Goal: Task Accomplishment & Management: Complete application form

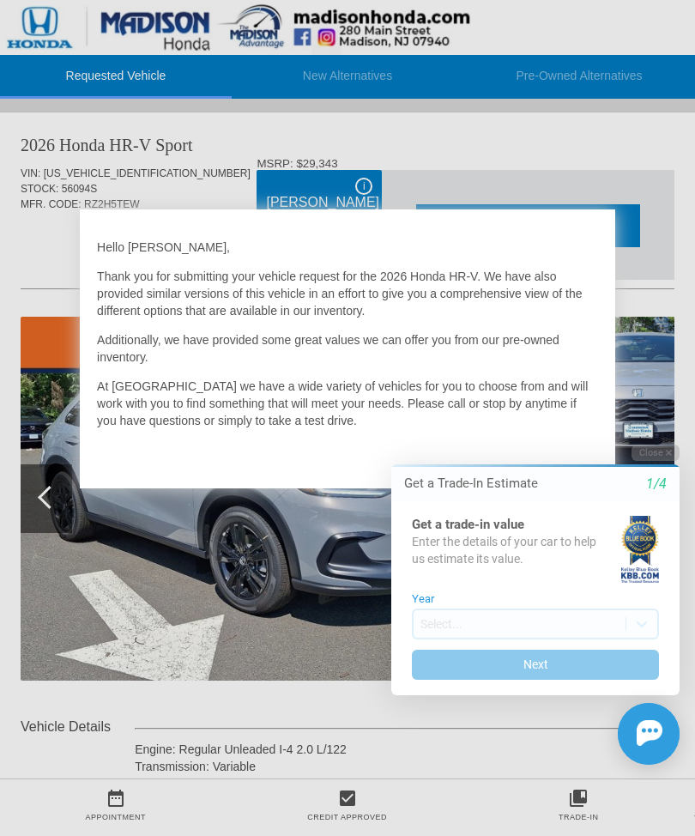
click at [544, 677] on button "Next" at bounding box center [535, 665] width 247 height 30
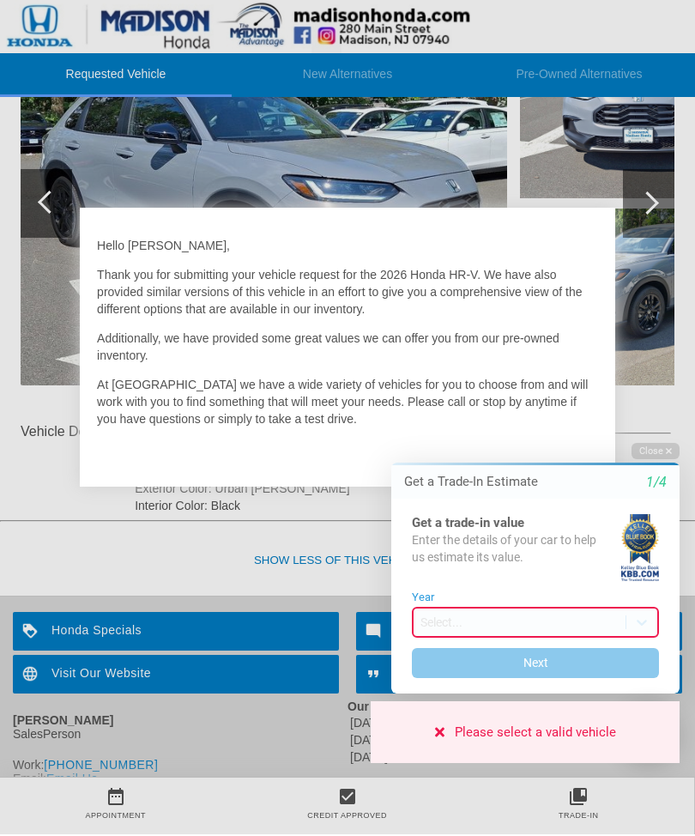
scroll to position [294, 0]
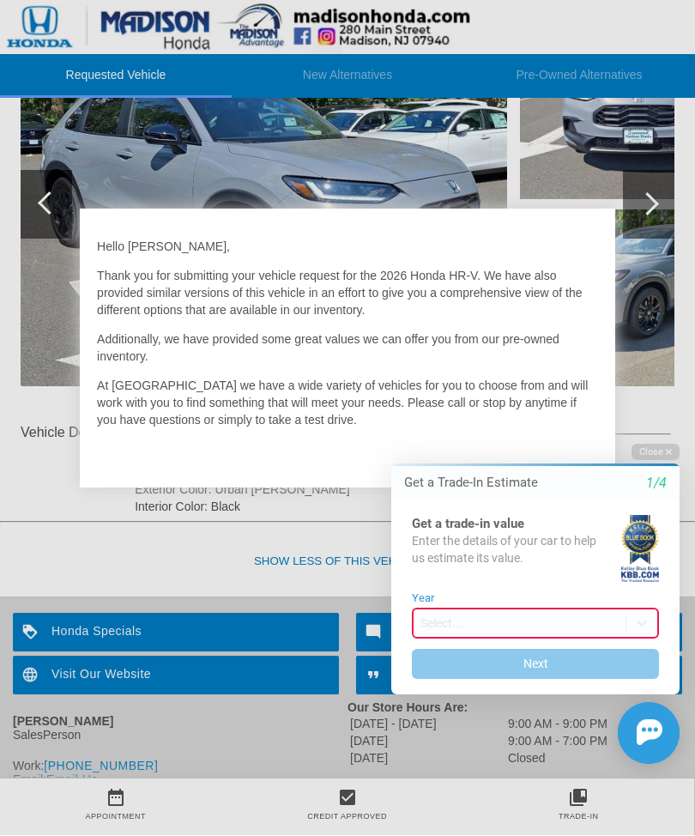
click at [595, 486] on iframe at bounding box center [525, 605] width 340 height 349
click at [578, 474] on div "EXIT" at bounding box center [585, 474] width 61 height 52
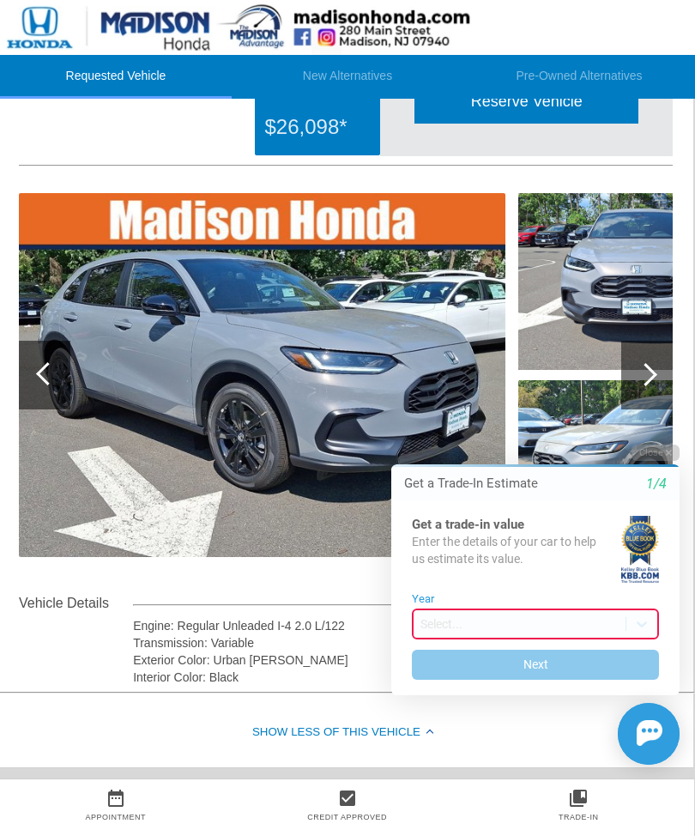
scroll to position [128, 2]
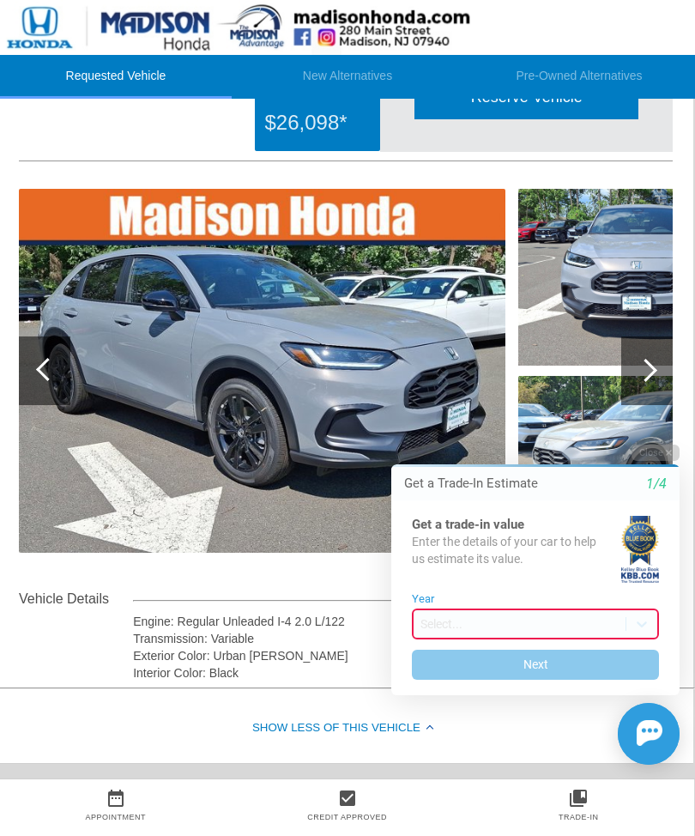
click at [642, 379] on div at bounding box center [648, 371] width 52 height 69
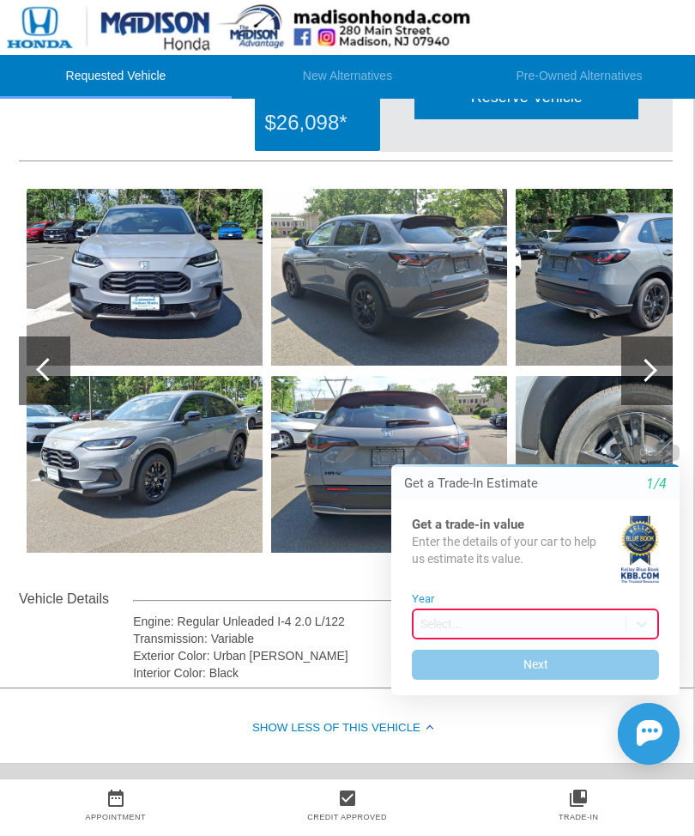
click at [649, 372] on div at bounding box center [645, 370] width 23 height 23
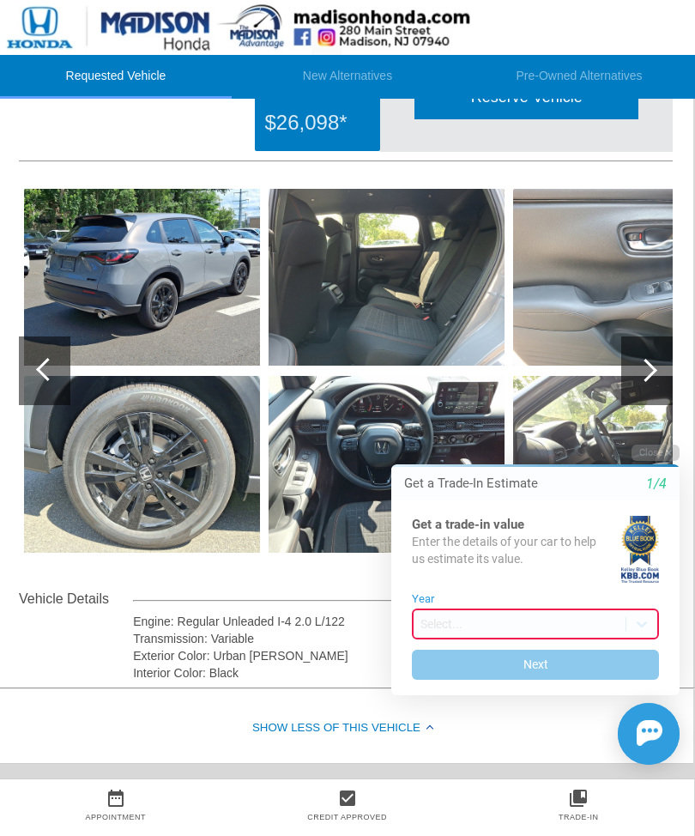
click at [646, 370] on div at bounding box center [645, 370] width 23 height 23
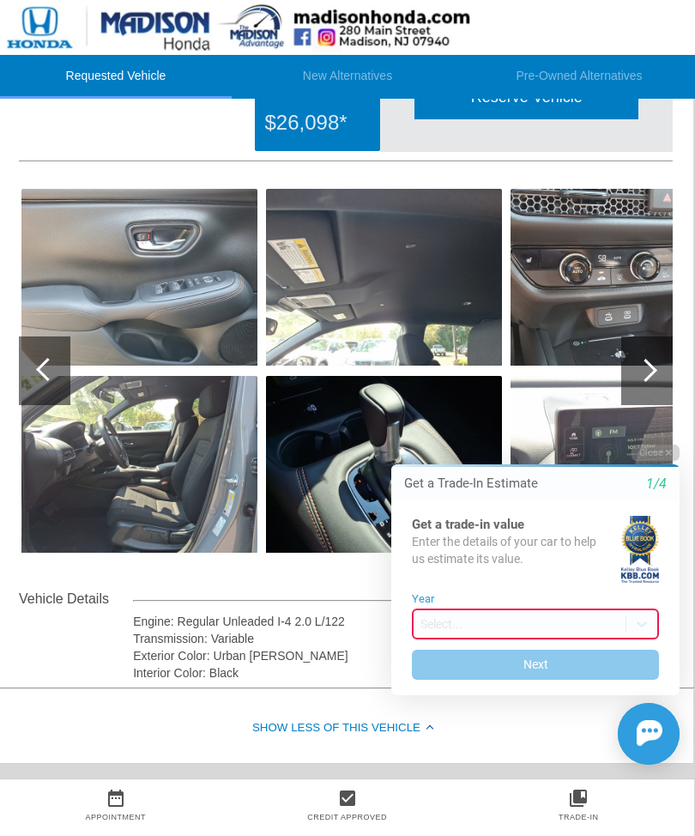
click at [664, 370] on div at bounding box center [648, 371] width 52 height 69
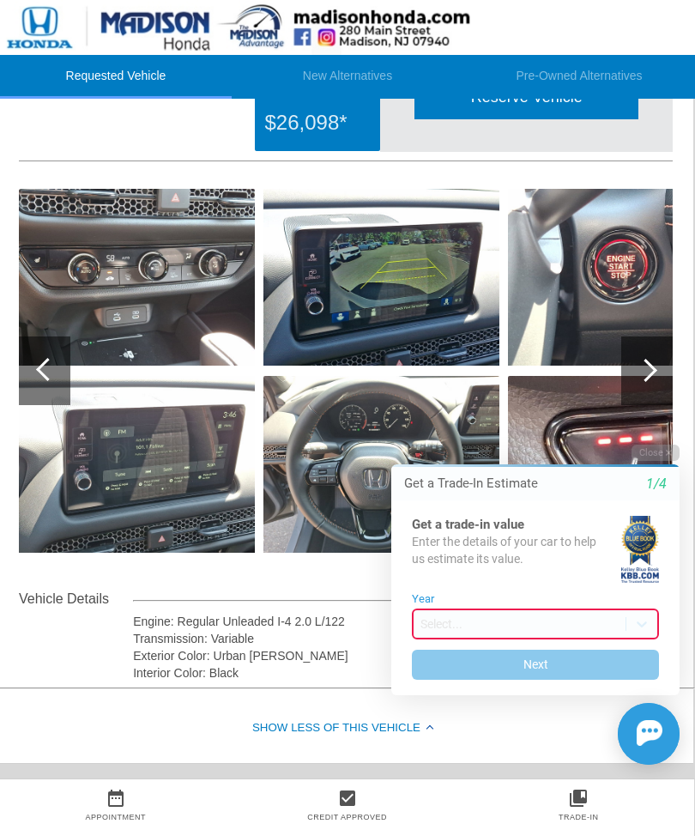
click at [652, 369] on div at bounding box center [645, 370] width 23 height 23
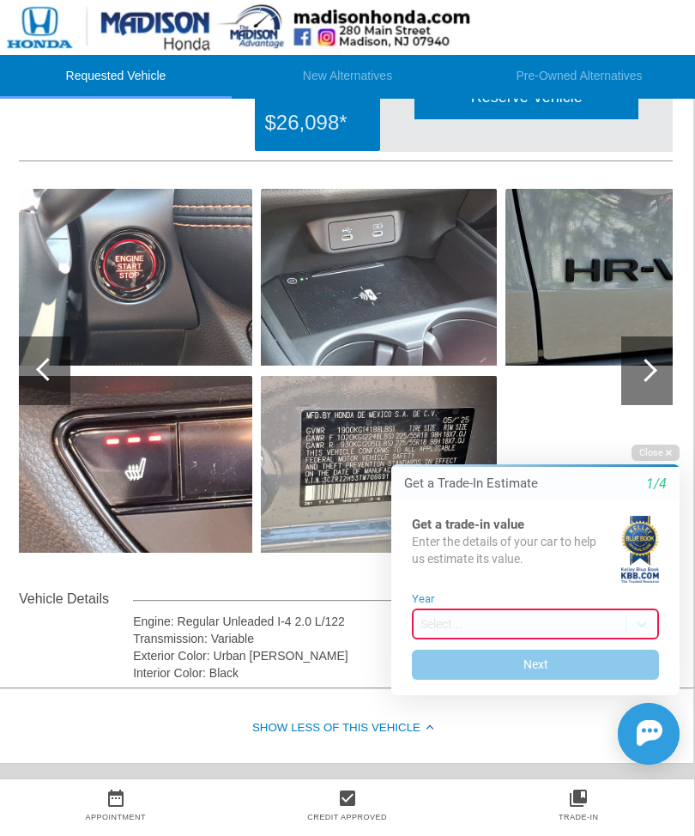
click at [651, 367] on div at bounding box center [645, 370] width 23 height 23
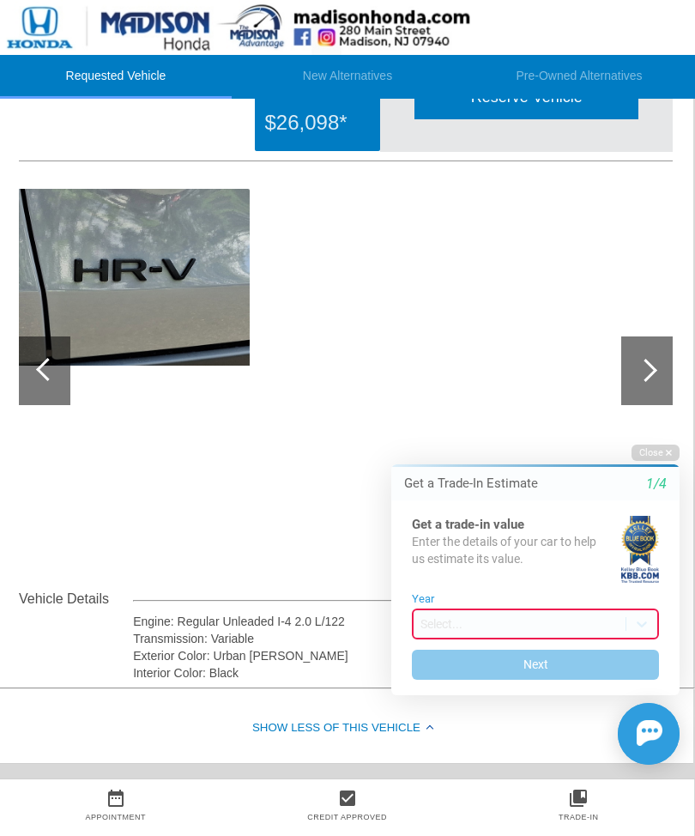
click at [658, 367] on div at bounding box center [648, 371] width 52 height 69
click at [658, 448] on button "Close" at bounding box center [656, 453] width 48 height 16
click at [657, 459] on button "Close" at bounding box center [656, 453] width 48 height 16
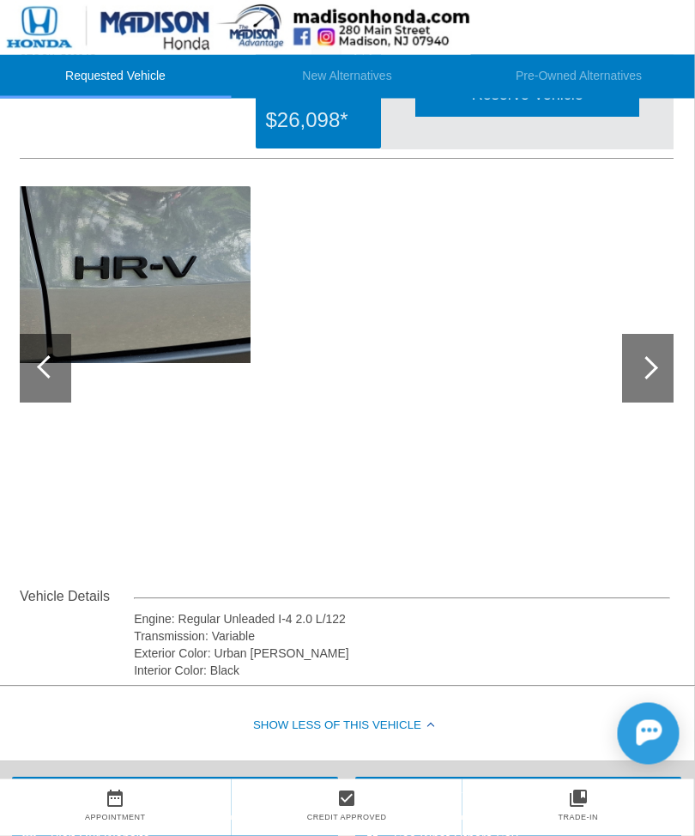
scroll to position [130, 1]
click at [39, 348] on div at bounding box center [46, 368] width 52 height 69
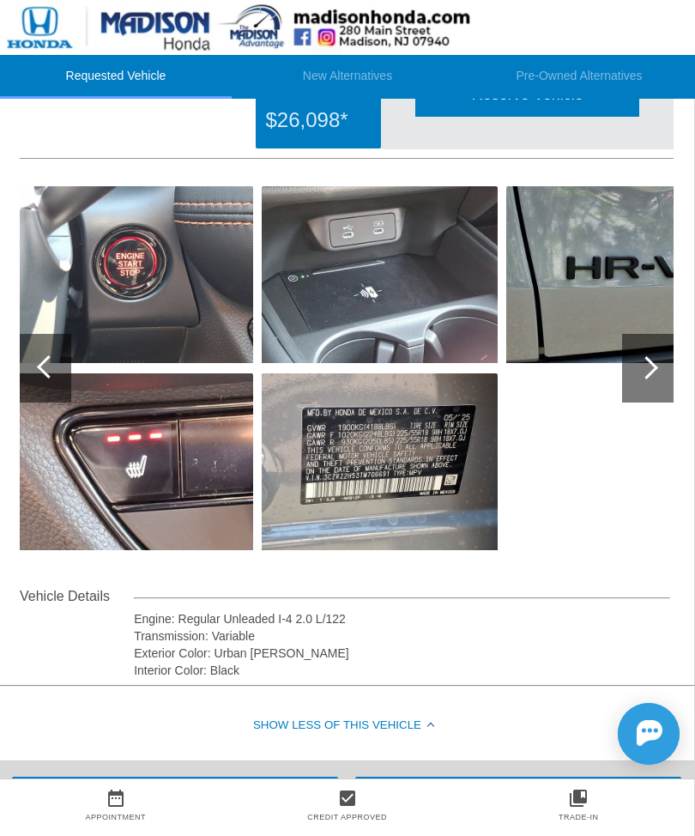
click at [42, 340] on div at bounding box center [46, 368] width 52 height 69
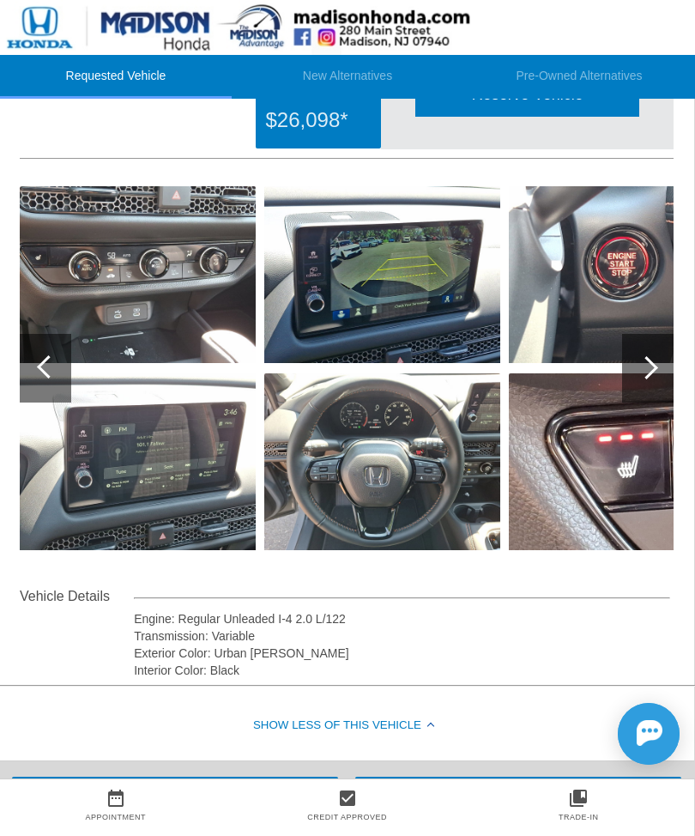
click at [47, 395] on div at bounding box center [46, 368] width 52 height 69
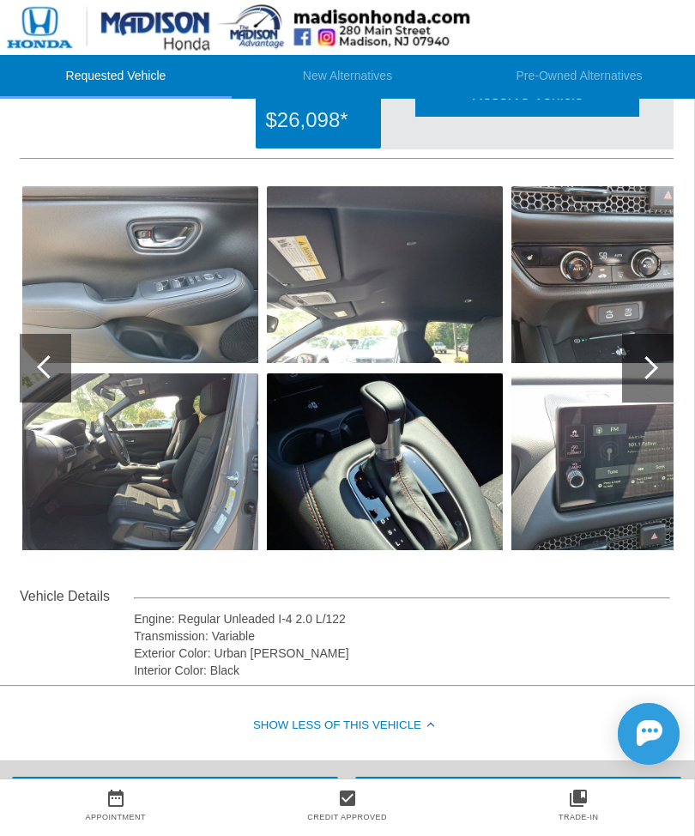
click at [39, 355] on div at bounding box center [46, 368] width 52 height 69
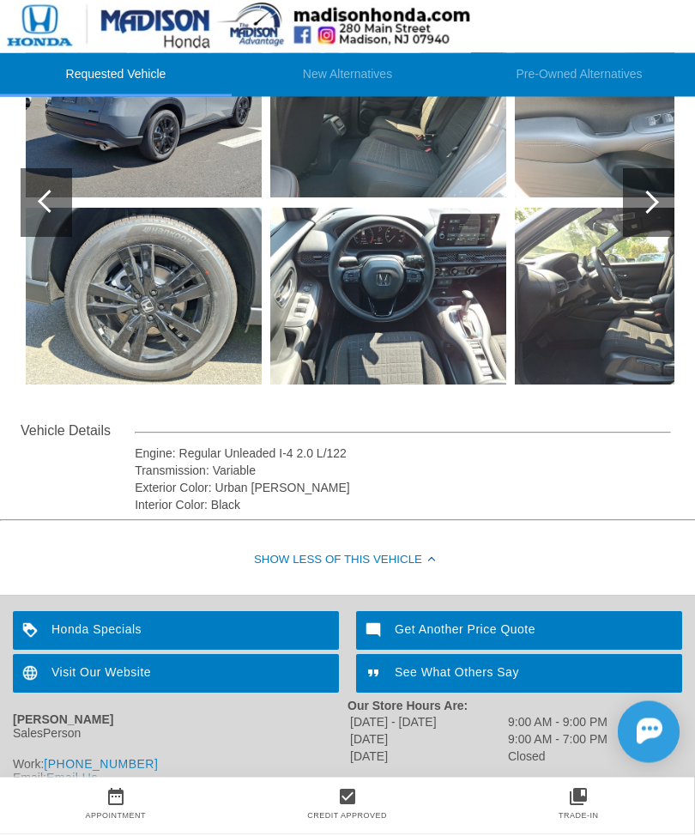
scroll to position [294, 0]
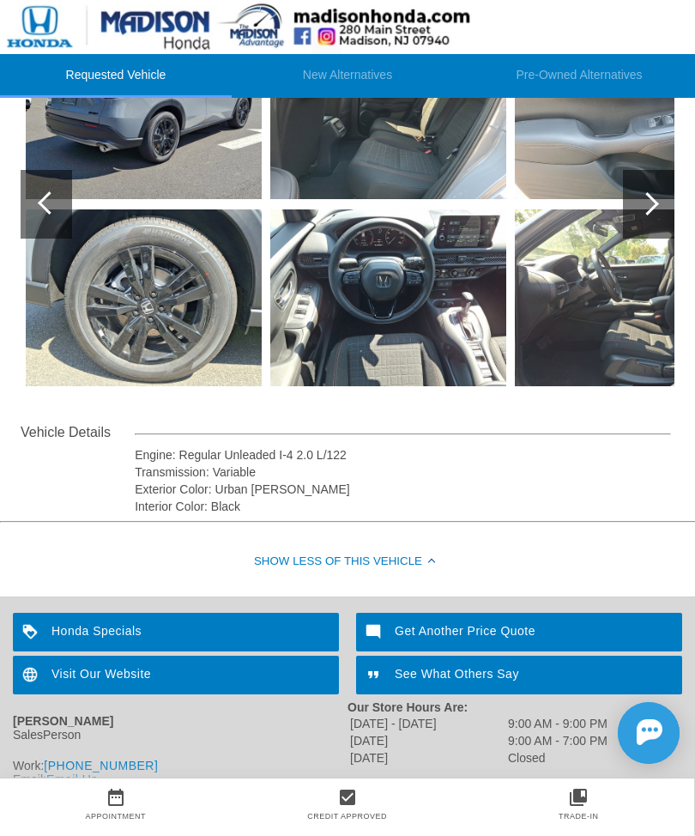
click at [528, 631] on div "Get Another Price Quote" at bounding box center [519, 633] width 326 height 39
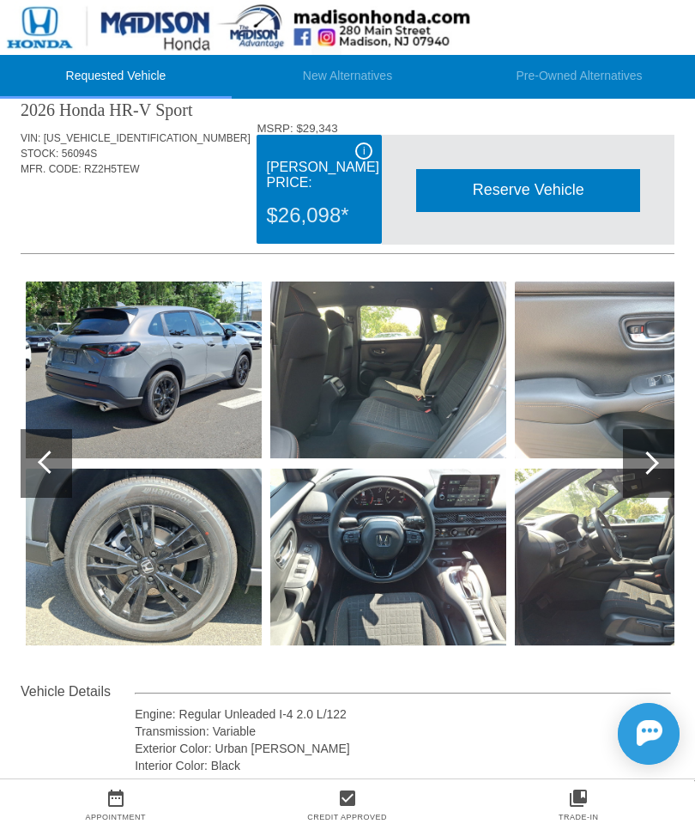
scroll to position [0, 0]
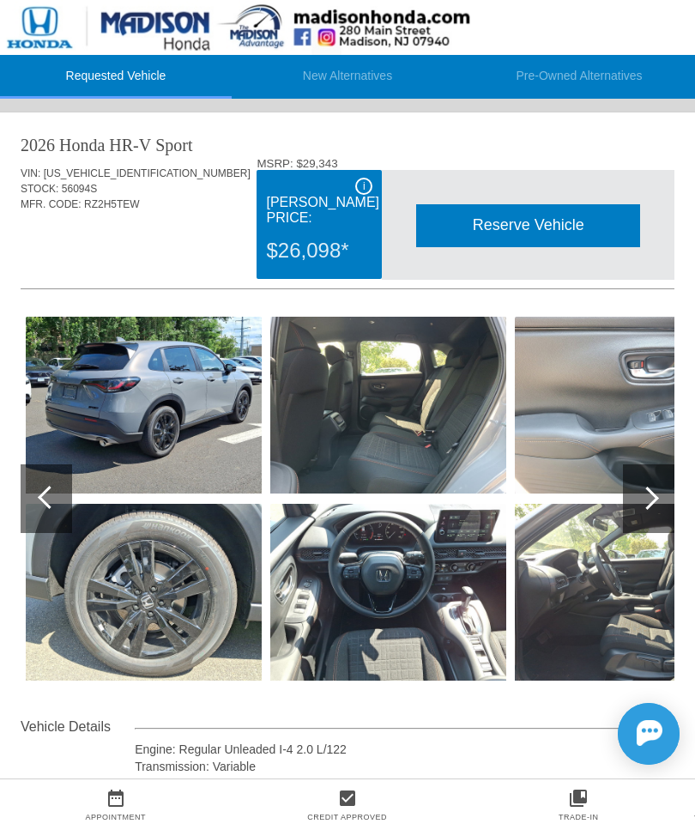
click at [650, 504] on div at bounding box center [647, 498] width 23 height 23
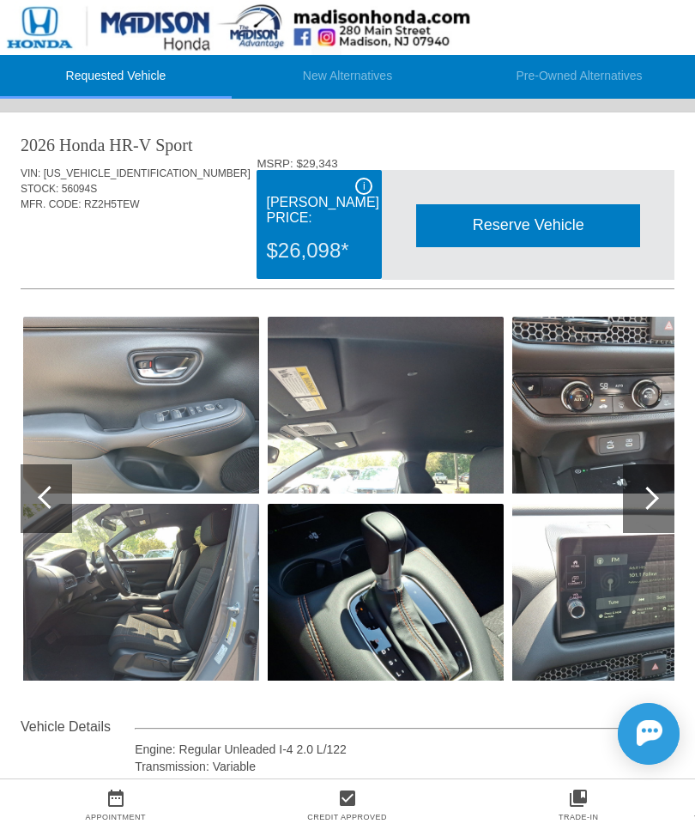
click at [652, 499] on div at bounding box center [647, 498] width 23 height 23
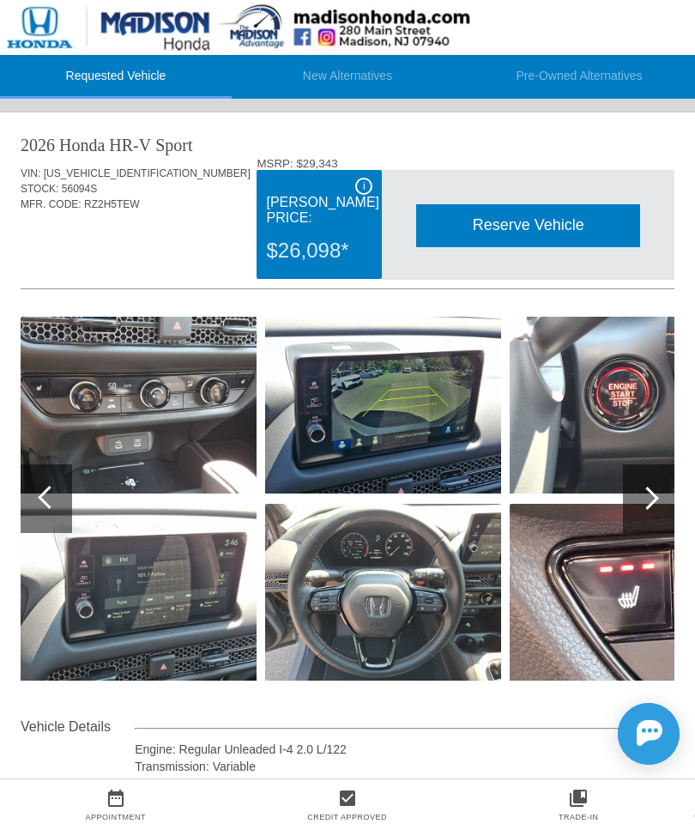
click at [652, 493] on div at bounding box center [647, 498] width 23 height 23
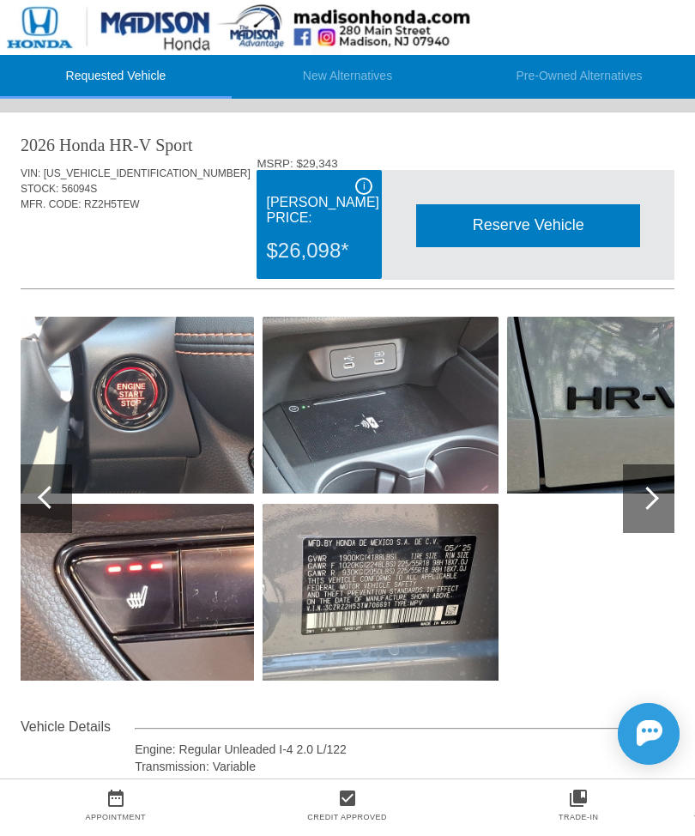
click at [659, 488] on div at bounding box center [649, 498] width 52 height 69
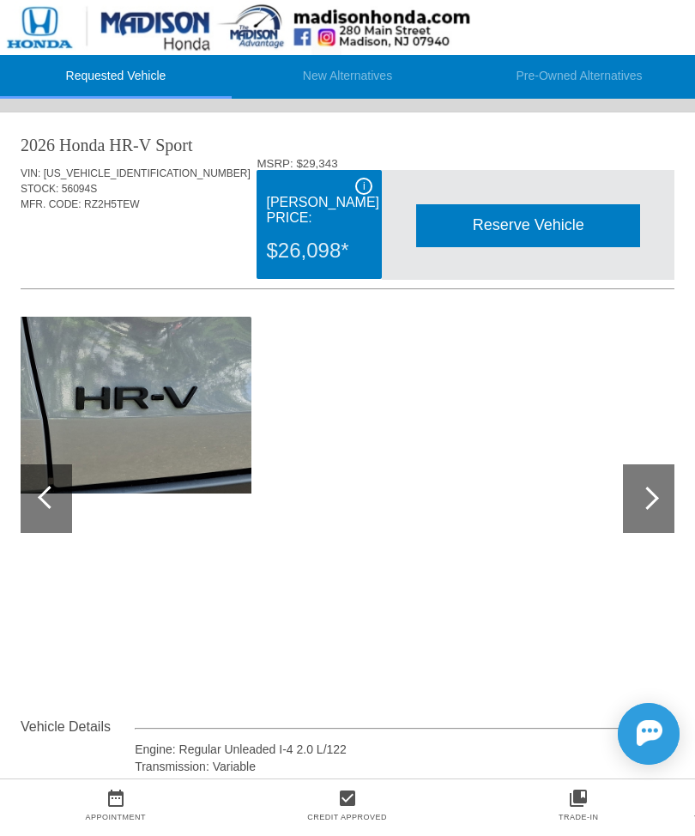
click at [52, 515] on div at bounding box center [47, 498] width 52 height 69
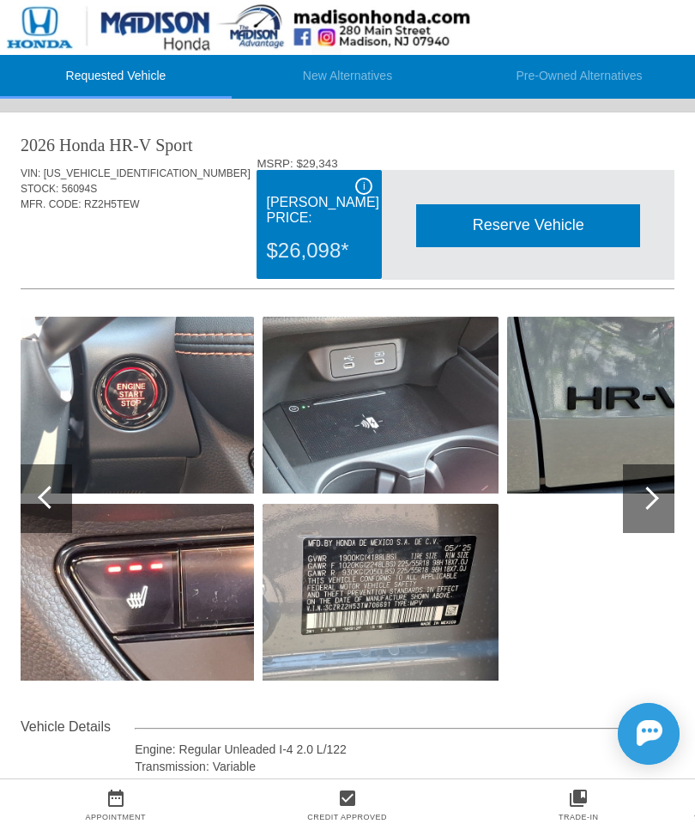
click at [58, 494] on div at bounding box center [47, 498] width 52 height 69
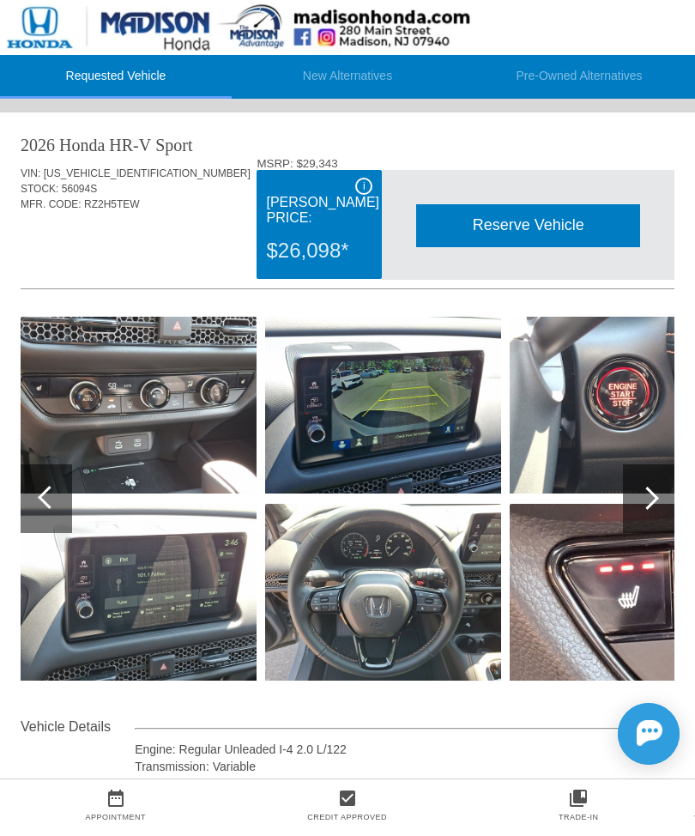
click at [52, 503] on div at bounding box center [49, 497] width 23 height 23
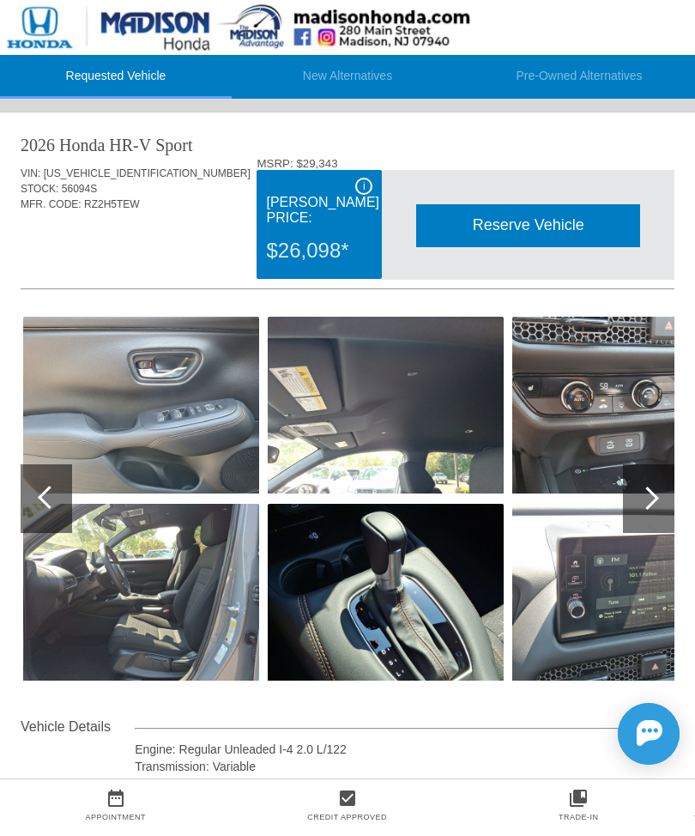
click at [41, 493] on div at bounding box center [47, 498] width 52 height 69
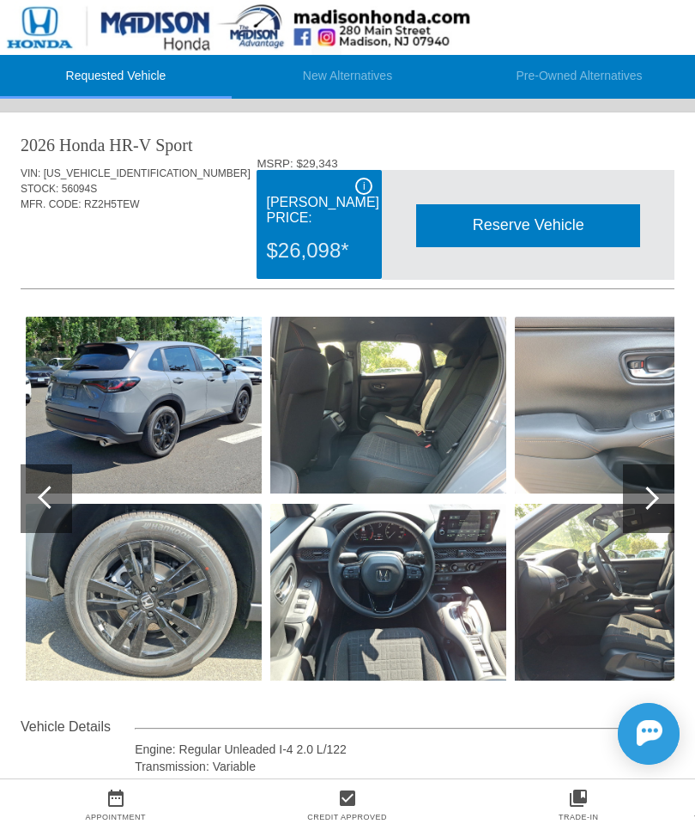
click at [39, 493] on div at bounding box center [47, 498] width 52 height 69
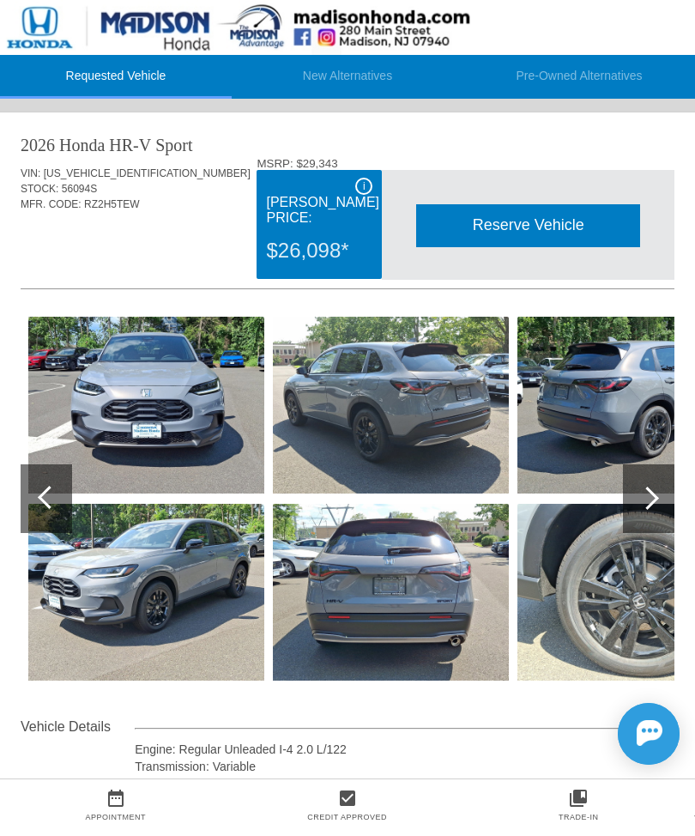
click at [52, 486] on div at bounding box center [47, 498] width 52 height 69
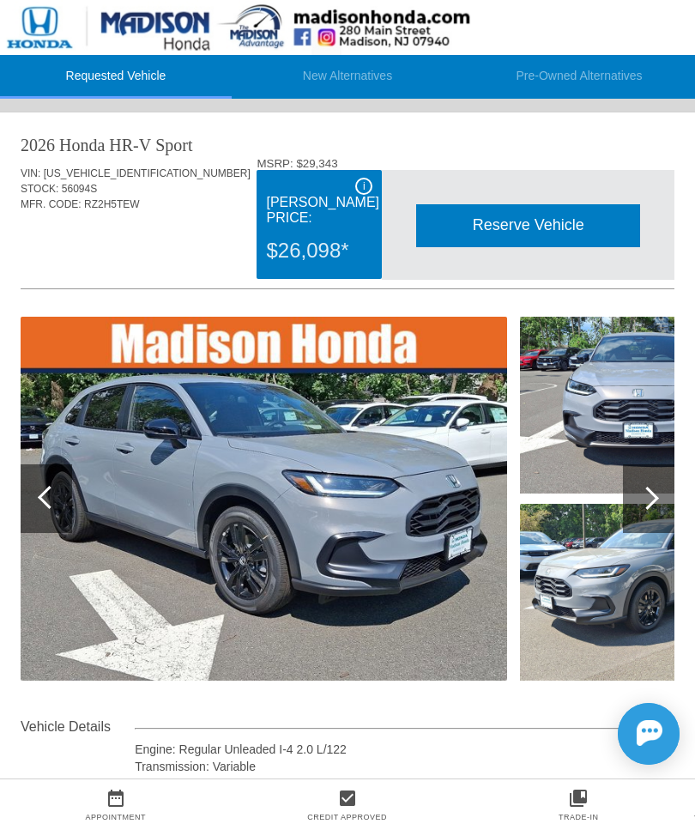
click at [35, 488] on div at bounding box center [47, 498] width 52 height 69
